Goal: Communication & Community: Answer question/provide support

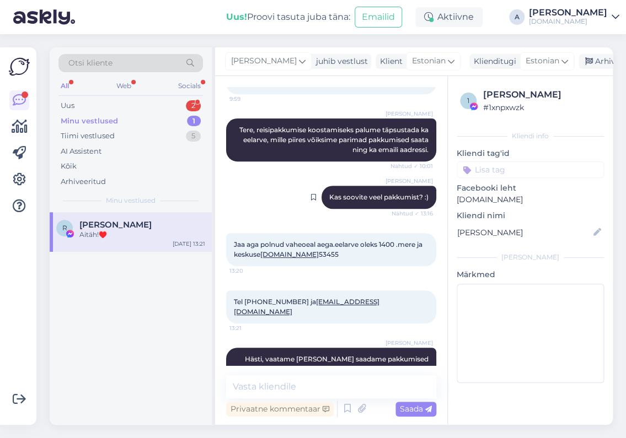
scroll to position [159, 0]
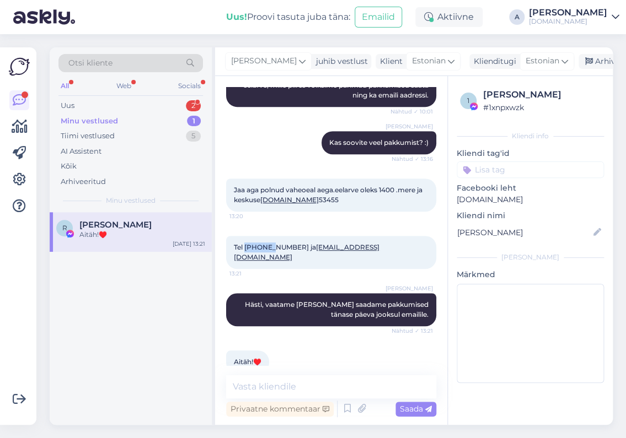
drag, startPoint x: 271, startPoint y: 237, endPoint x: 245, endPoint y: 238, distance: 25.4
click at [245, 243] on span "Tel [PHONE_NUMBER] ja [EMAIL_ADDRESS][DOMAIN_NAME]" at bounding box center [307, 252] width 146 height 18
copy span "5345577"
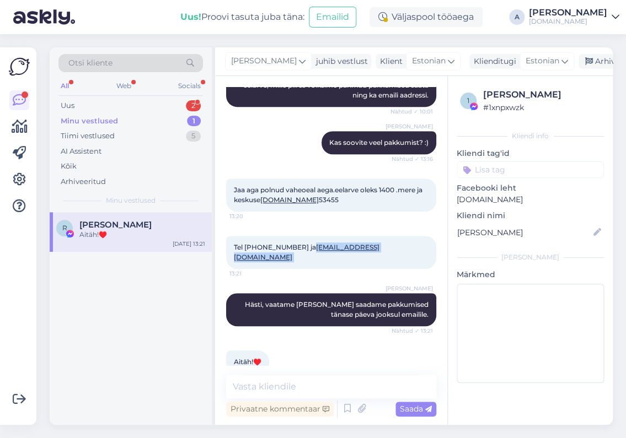
copy div "[EMAIL_ADDRESS][DOMAIN_NAME] 13:21"
drag, startPoint x: 334, startPoint y: 237, endPoint x: 281, endPoint y: 238, distance: 53.5
click at [281, 238] on div "Tel [PHONE_NUMBER] ja [EMAIL_ADDRESS][DOMAIN_NAME] 13:21" at bounding box center [331, 252] width 210 height 33
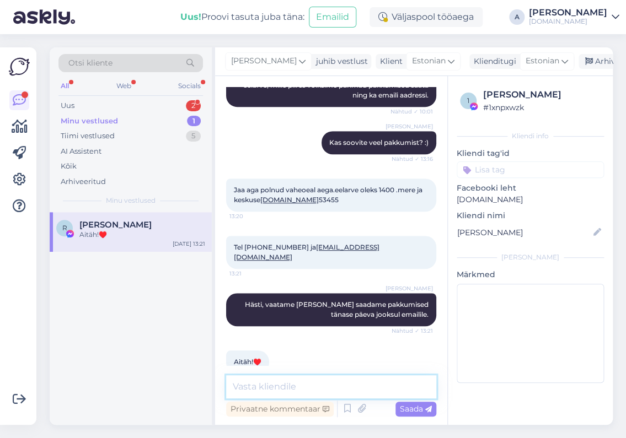
click at [270, 389] on textarea at bounding box center [331, 387] width 210 height 23
type textarea "s"
type textarea "Saatsin Teile pakkumised emailile :)"
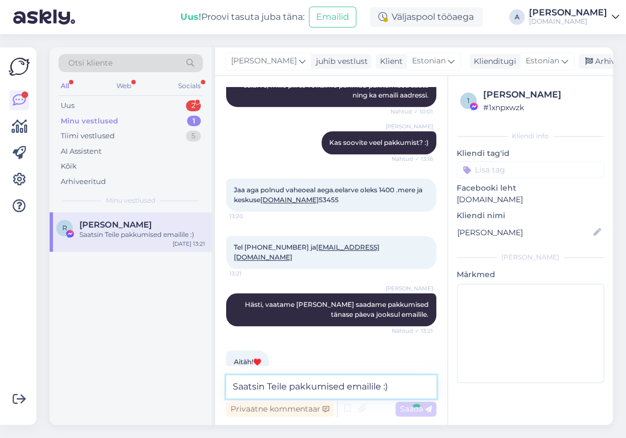
scroll to position [206, 0]
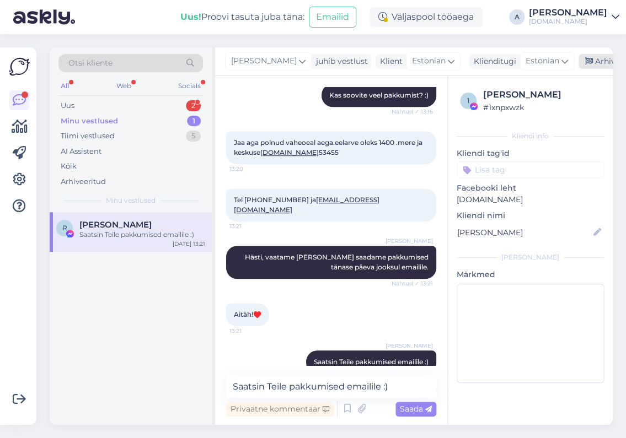
click at [587, 62] on div "Arhiveeri vestlus" at bounding box center [620, 61] width 85 height 15
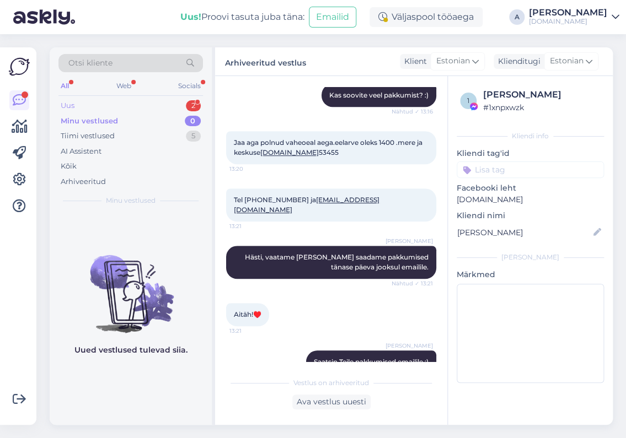
click at [196, 103] on div "2" at bounding box center [193, 105] width 15 height 11
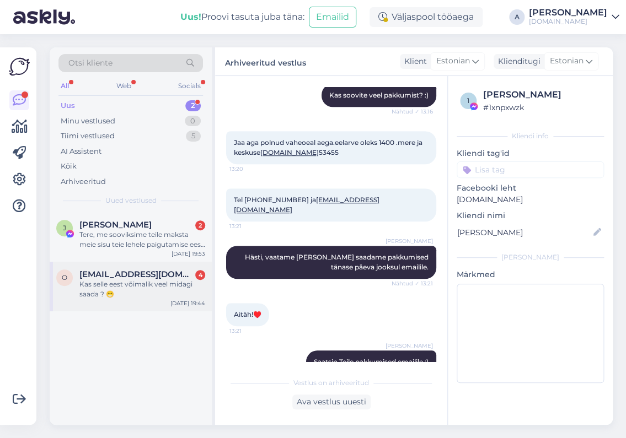
click at [183, 286] on div "Kas selle eest võimalik veel midagi saada ? 😁" at bounding box center [142, 290] width 126 height 20
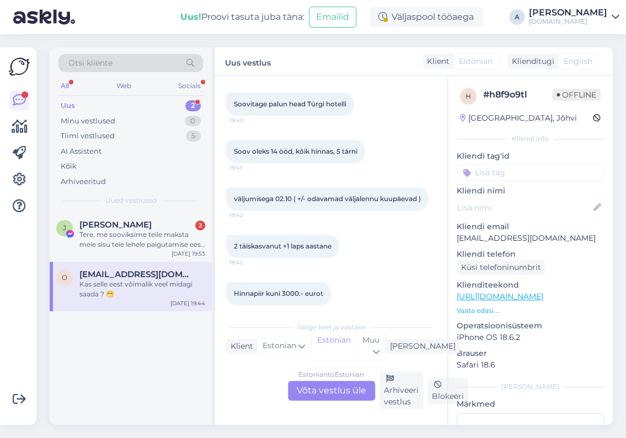
scroll to position [169, 0]
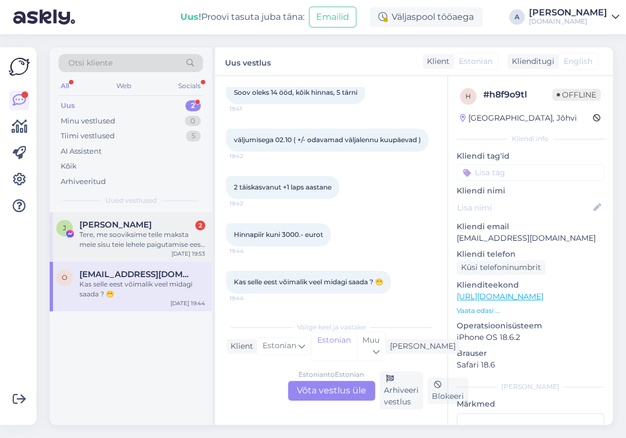
click at [171, 222] on div "[PERSON_NAME] 2" at bounding box center [142, 225] width 126 height 10
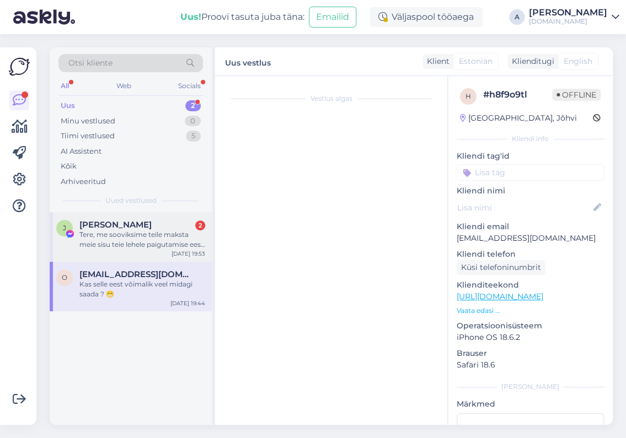
scroll to position [0, 0]
